Goal: Transaction & Acquisition: Subscribe to service/newsletter

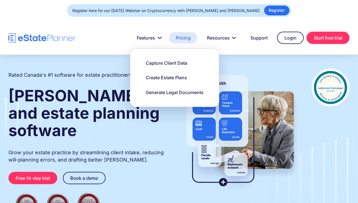
click at [185, 39] on link "Pricing" at bounding box center [183, 37] width 28 height 11
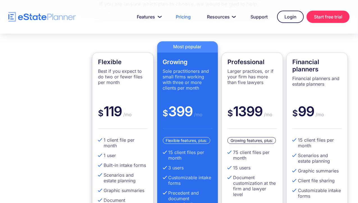
scroll to position [140, 0]
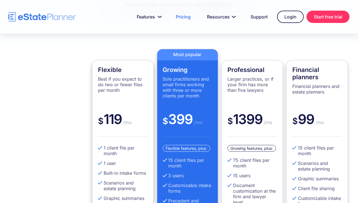
click at [130, 91] on p "Best if you expect to do two or fewer files per month" at bounding box center [123, 84] width 50 height 17
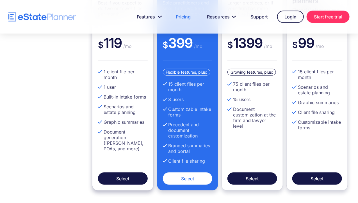
scroll to position [225, 0]
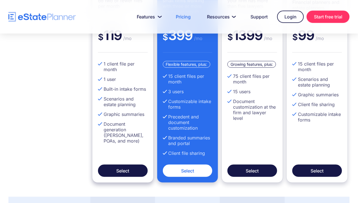
drag, startPoint x: 120, startPoint y: 78, endPoint x: 125, endPoint y: 78, distance: 4.8
click at [125, 78] on li "1 user" at bounding box center [123, 80] width 50 height 6
drag, startPoint x: 140, startPoint y: 135, endPoint x: 146, endPoint y: 136, distance: 6.0
click at [146, 136] on li "Document generation (wills, POAs, and more)" at bounding box center [123, 133] width 50 height 22
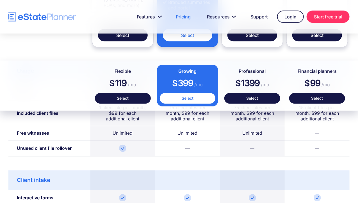
scroll to position [309, 0]
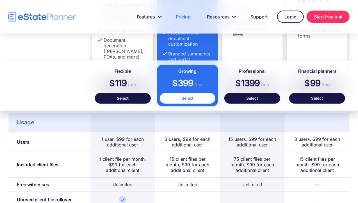
click at [144, 149] on div "1 user, $99 for each additional user" at bounding box center [122, 143] width 65 height 20
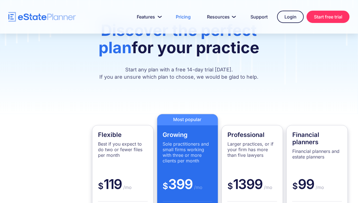
scroll to position [0, 0]
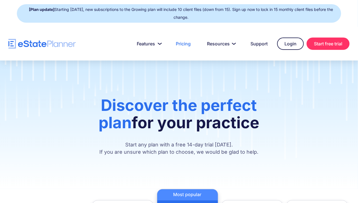
drag, startPoint x: 92, startPoint y: 44, endPoint x: 40, endPoint y: 42, distance: 51.4
click at [40, 42] on div "Features Capture Client Data Create Estate Plans Generate Legal Documents Prici…" at bounding box center [178, 44] width 341 height 12
